Goal: Task Accomplishment & Management: Use online tool/utility

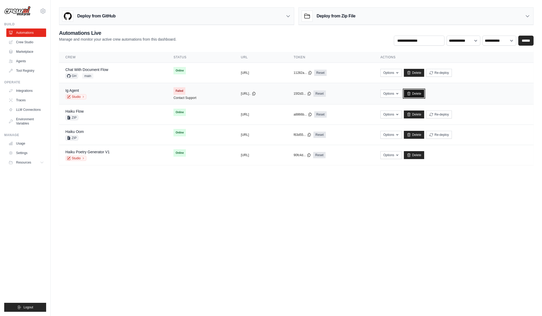
click at [424, 94] on link "Delete" at bounding box center [414, 94] width 20 height 8
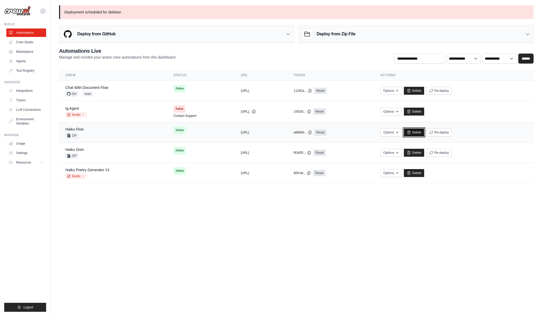
click at [424, 132] on link "Delete" at bounding box center [414, 132] width 20 height 8
click at [424, 151] on link "Delete" at bounding box center [414, 153] width 20 height 8
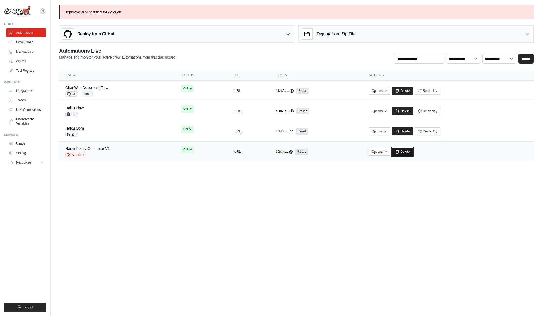
click at [412, 150] on link "Delete" at bounding box center [402, 152] width 20 height 8
click at [109, 87] on div "Chat With Document Flow GH main" at bounding box center [116, 91] width 103 height 12
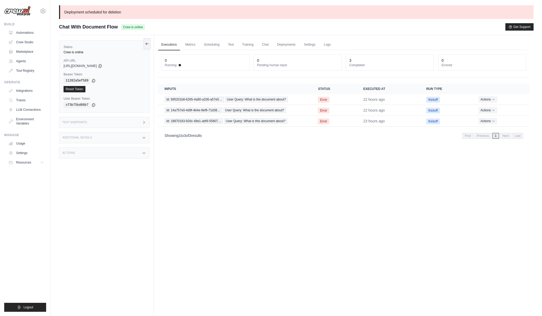
click at [110, 124] on div "Test Endpoints" at bounding box center [104, 122] width 90 height 11
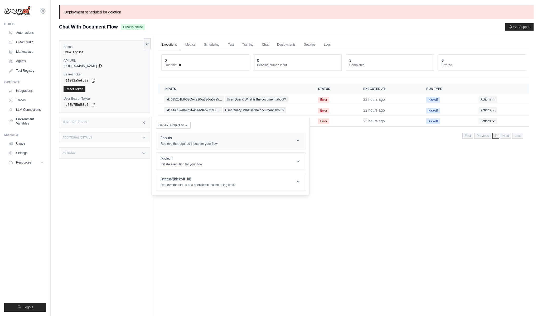
click at [188, 144] on p "Retrieve the required inputs for your flow" at bounding box center [188, 143] width 57 height 4
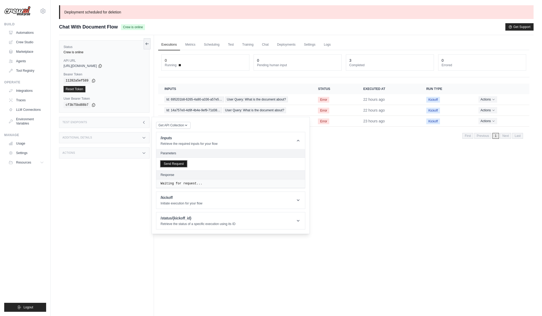
click at [169, 163] on button "Send Request" at bounding box center [173, 163] width 26 height 6
click at [90, 158] on div "Status Crew is online API URL copied https://chat-with-document-flow-2ce88ab7-c…" at bounding box center [106, 193] width 95 height 316
click at [90, 151] on div "Actions" at bounding box center [104, 152] width 90 height 11
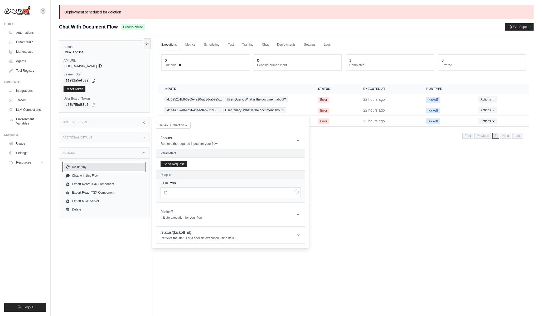
click at [93, 170] on button "Re-deploy" at bounding box center [103, 167] width 81 height 8
